Goal: Information Seeking & Learning: Understand process/instructions

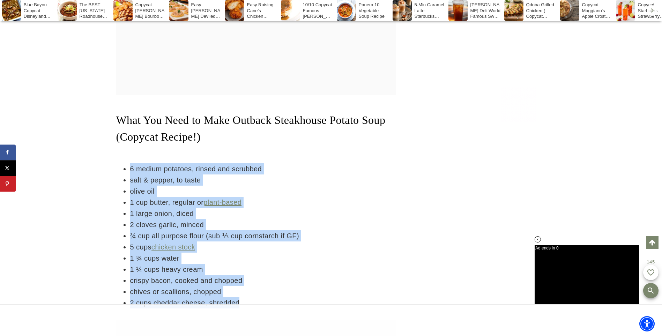
drag, startPoint x: 131, startPoint y: 158, endPoint x: 266, endPoint y: 290, distance: 188.6
click at [266, 290] on ul "6 medium potatoes, rinsed and scrubbed salt & pepper, to taste olive oil 1 cup …" at bounding box center [256, 235] width 280 height 145
click at [187, 230] on li "¾ cup all purpose flour (sub ⅓ cup cornstarch if GF)" at bounding box center [263, 235] width 266 height 11
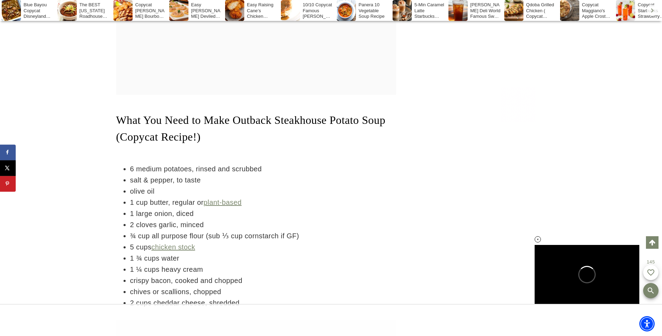
drag, startPoint x: 187, startPoint y: 221, endPoint x: 306, endPoint y: 260, distance: 124.8
click at [306, 264] on li "1 ¼ cups heavy cream" at bounding box center [263, 269] width 266 height 11
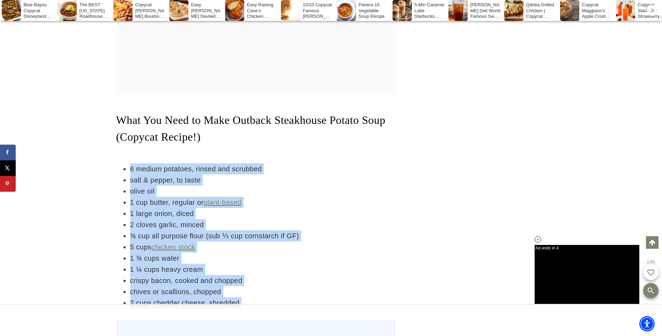
drag, startPoint x: 164, startPoint y: 162, endPoint x: 245, endPoint y: 300, distance: 160.4
copy ul "6 medium potatoes, rinsed and scrubbed salt & pepper, to taste olive oil 1 cup …"
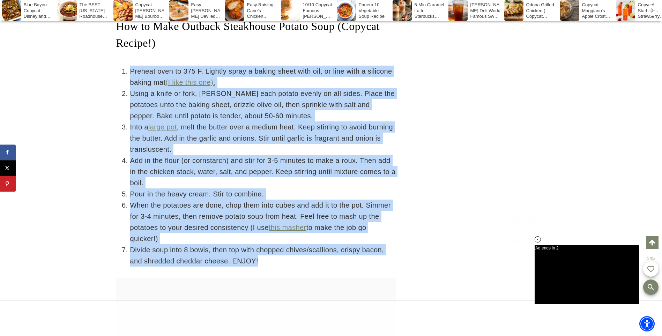
drag, startPoint x: 131, startPoint y: 58, endPoint x: 365, endPoint y: 247, distance: 301.3
click at [365, 247] on ol "Preheat oven to 375 F. Lightly spray a baking sheet with oil, or line with a si…" at bounding box center [256, 166] width 280 height 201
copy ol "Preheat oven to 375 F. Lightly spray a baking sheet with oil, or line with a si…"
click at [289, 27] on h2 "How to Make Outback Steakhouse Potato Soup (Copycat Recipe!)" at bounding box center [256, 35] width 280 height 34
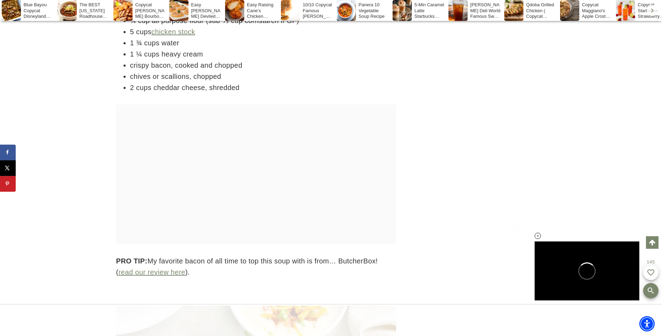
scroll to position [838, 0]
